Goal: Find specific page/section: Find specific page/section

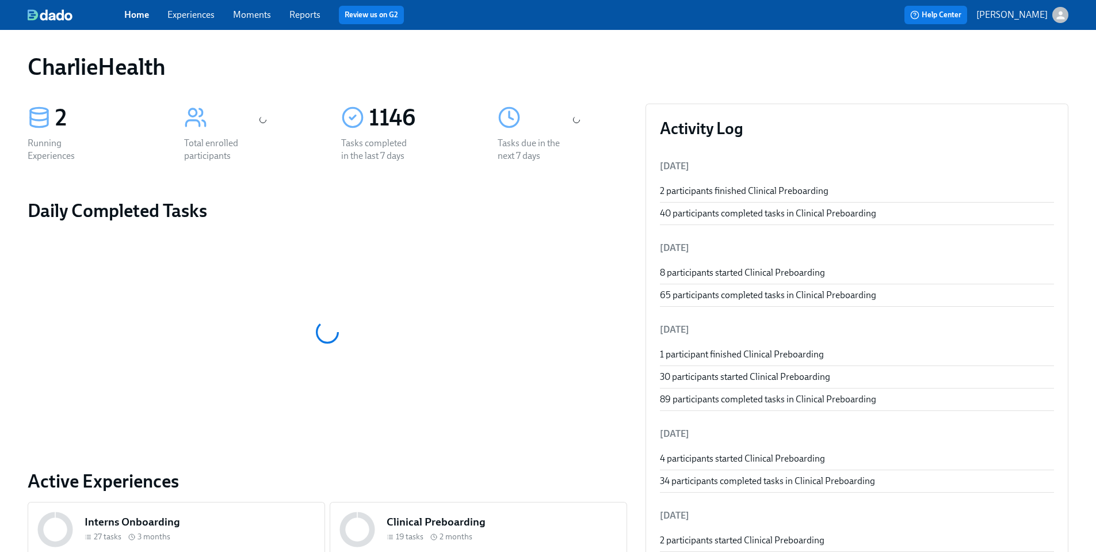
scroll to position [364, 0]
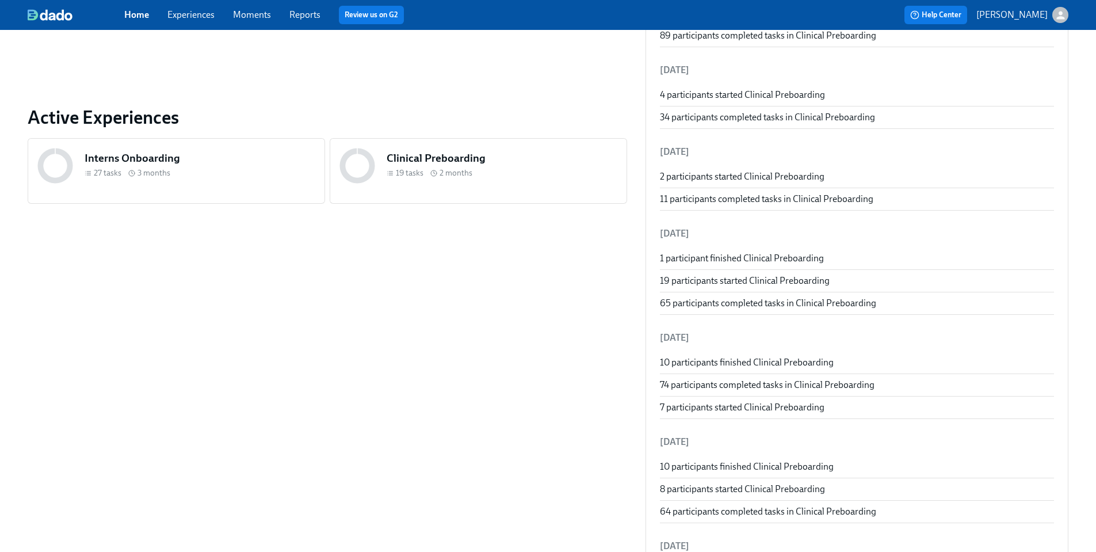
click at [387, 155] on h5 "Clinical Preboarding" at bounding box center [502, 158] width 231 height 15
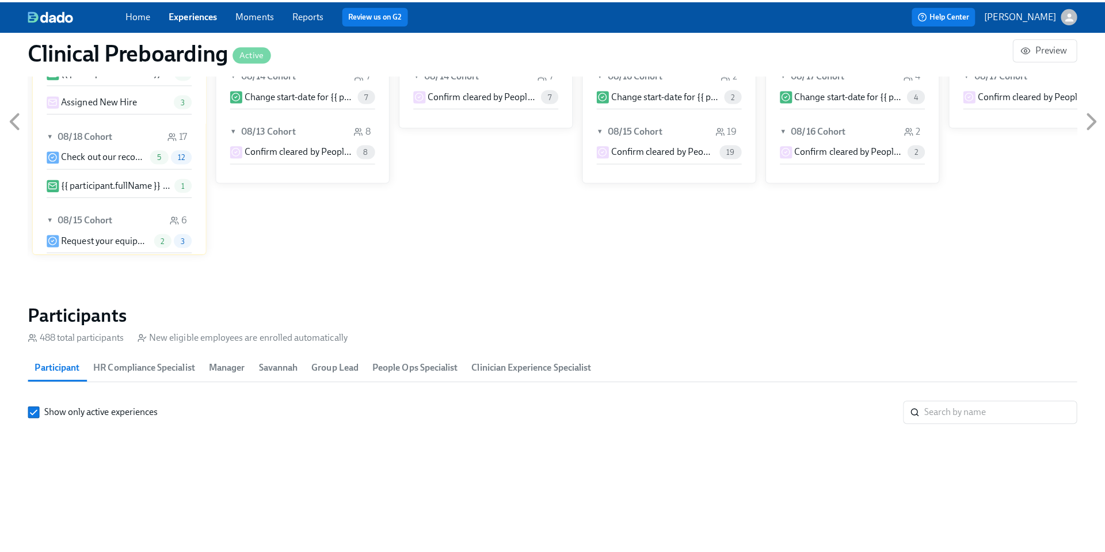
scroll to position [1176, 0]
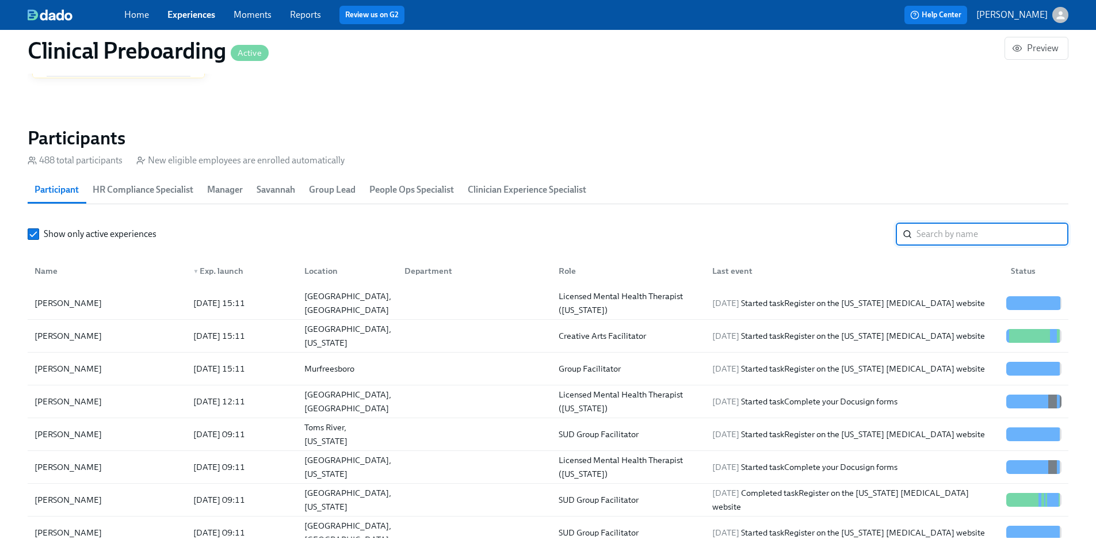
click at [958, 223] on input "search" at bounding box center [993, 234] width 152 height 23
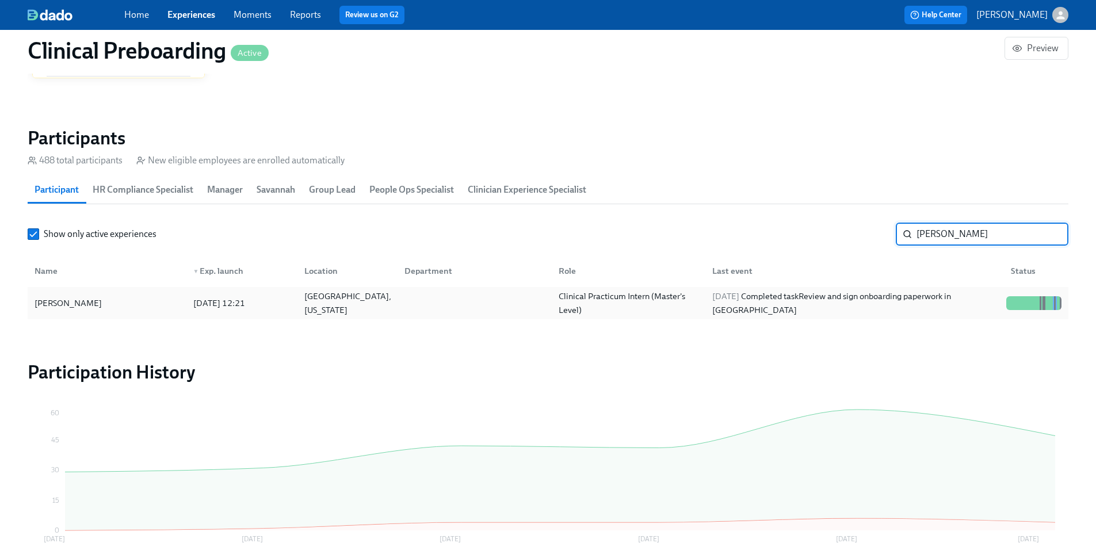
type input "[PERSON_NAME]"
click at [73, 296] on div "[PERSON_NAME]" at bounding box center [68, 303] width 77 height 14
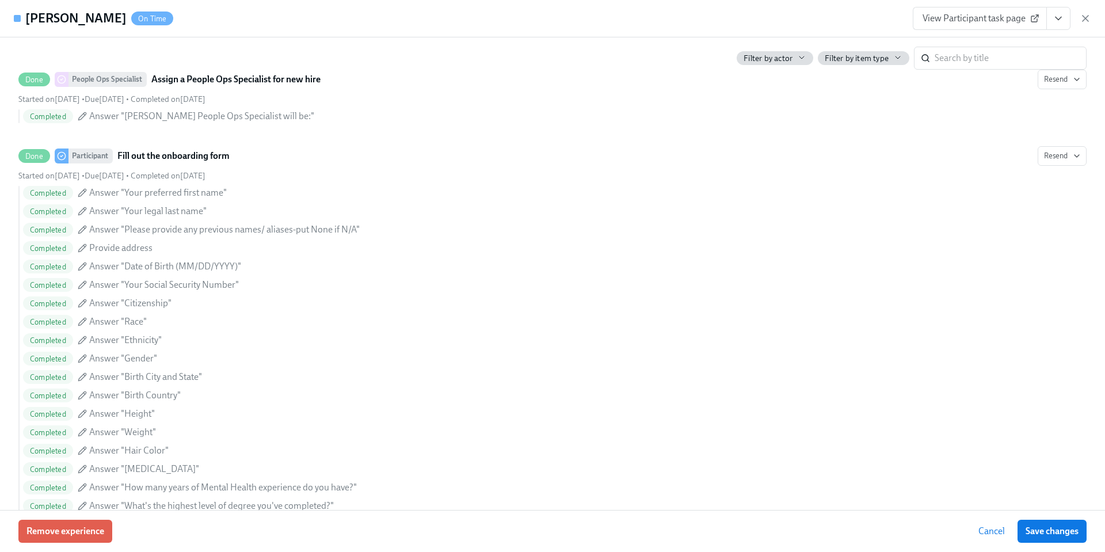
scroll to position [376, 0]
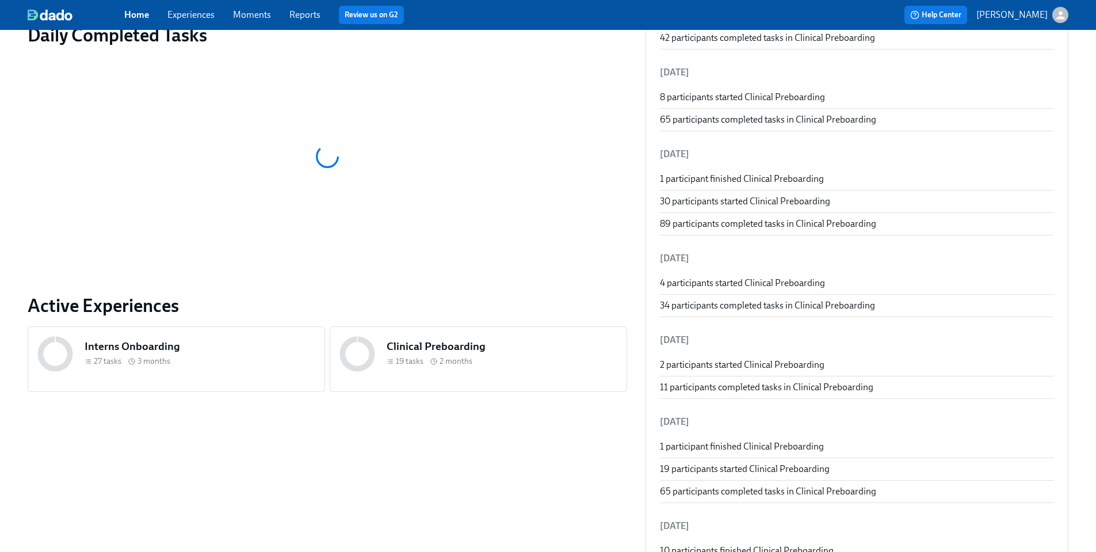
scroll to position [349, 0]
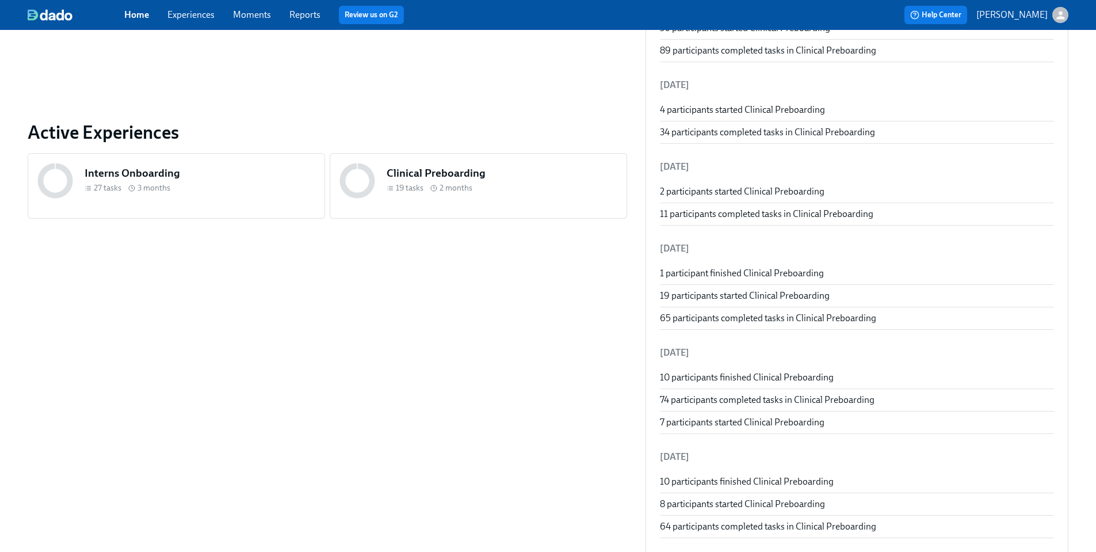
click at [396, 168] on h5 "Clinical Preboarding" at bounding box center [502, 173] width 231 height 15
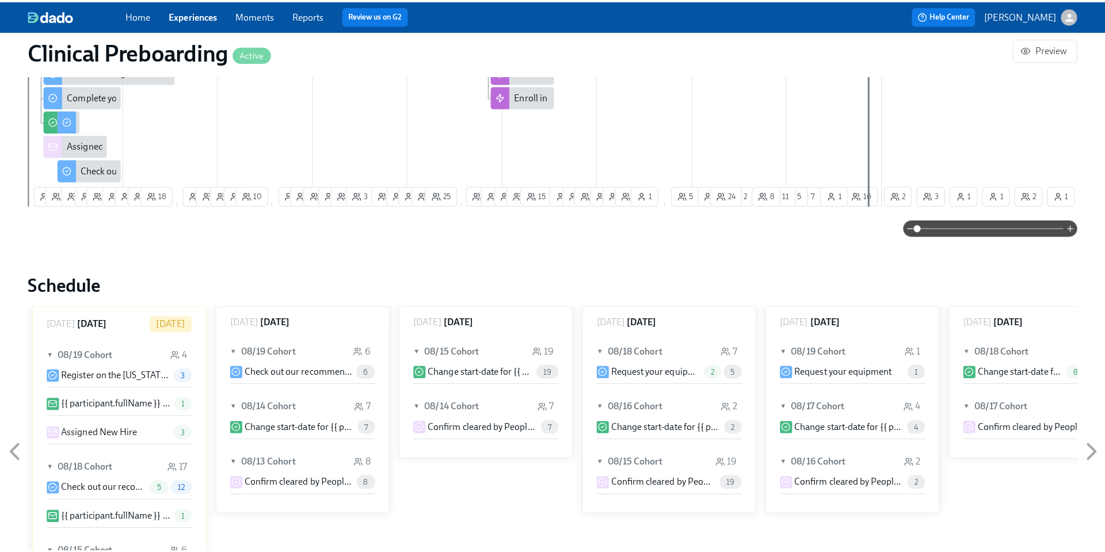
scroll to position [1076, 0]
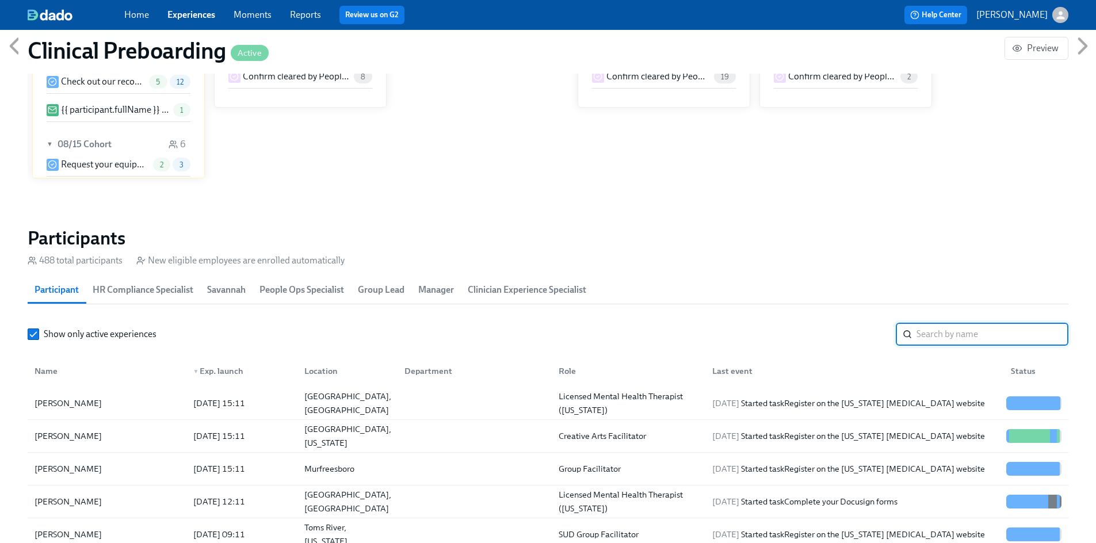
click at [917, 323] on input "search" at bounding box center [993, 334] width 152 height 23
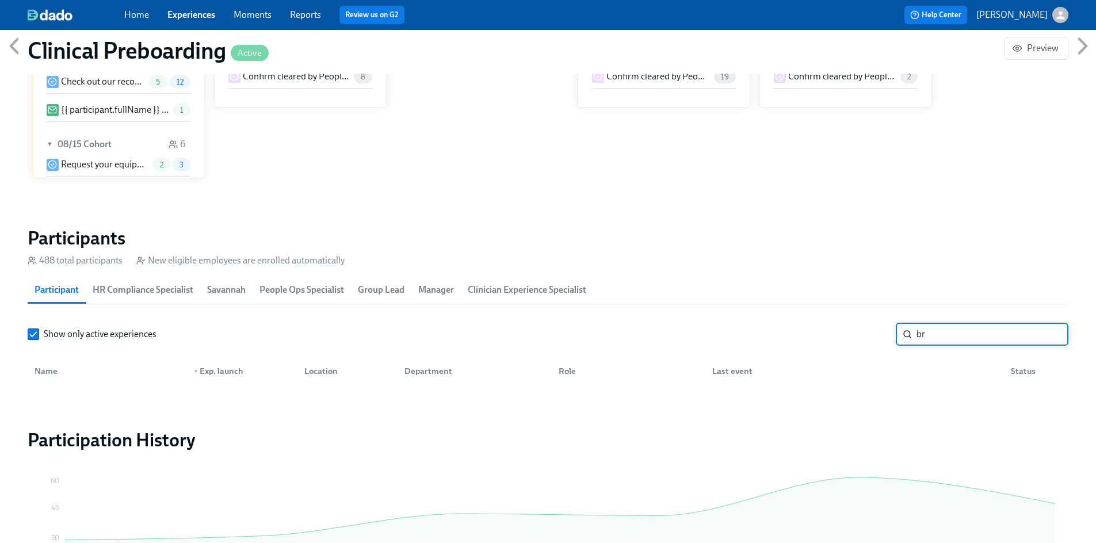
type input "b"
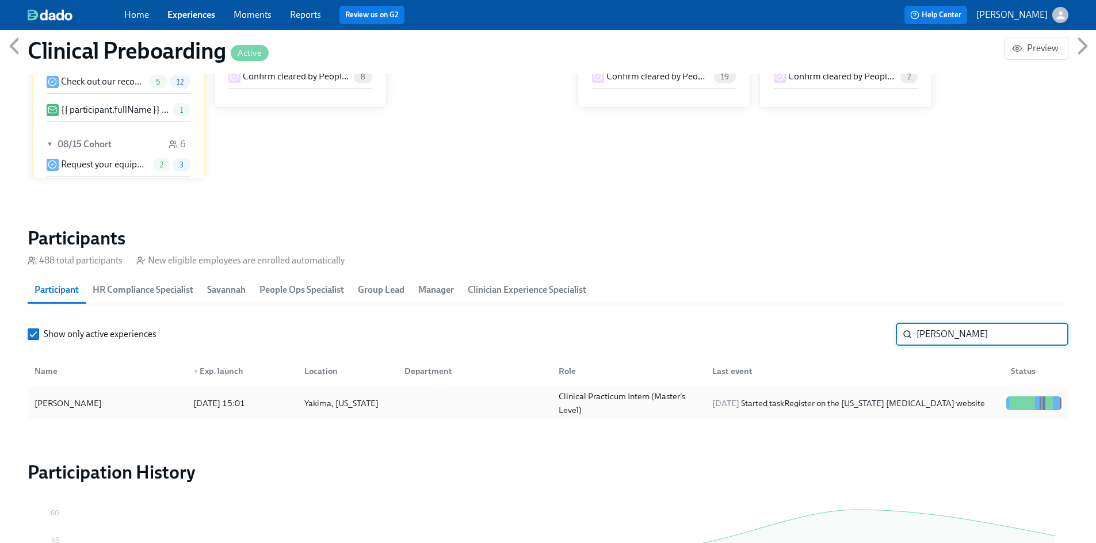
type input "moen"
click at [80, 397] on div "[PERSON_NAME]" at bounding box center [68, 404] width 77 height 14
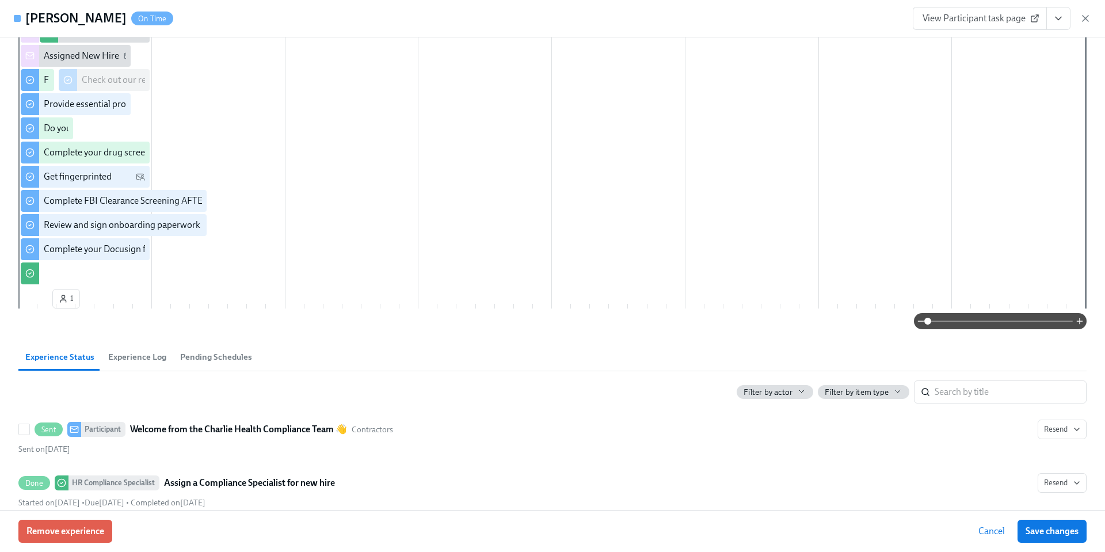
scroll to position [175, 0]
